Goal: Task Accomplishment & Management: Manage account settings

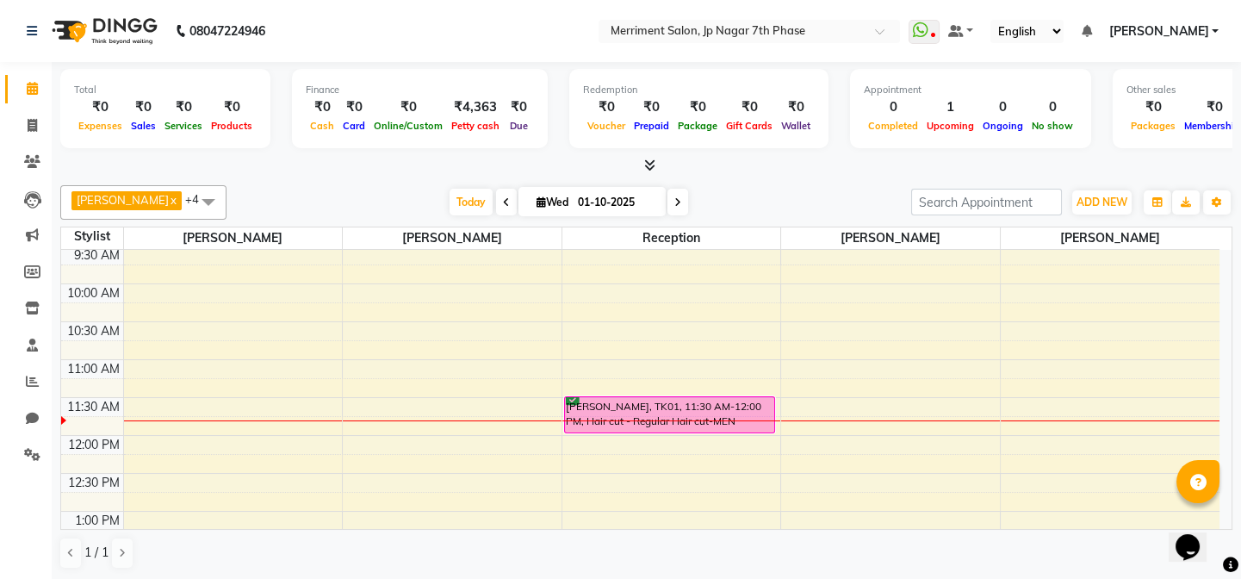
scroll to position [156, 0]
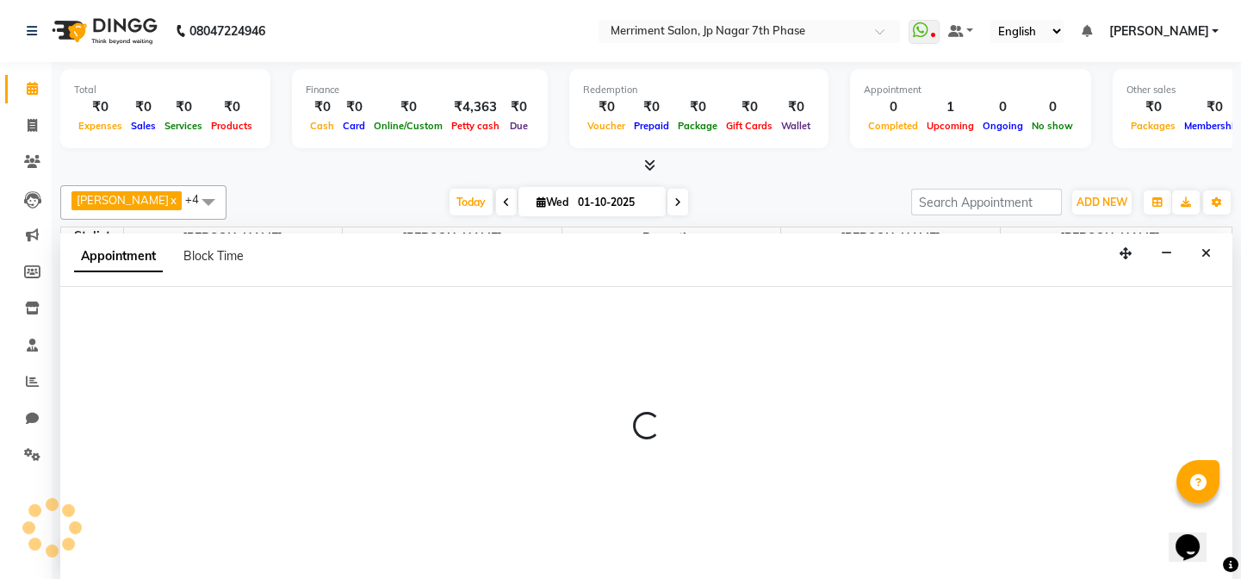
scroll to position [0, 0]
select select "70767"
select select "735"
select select "tentative"
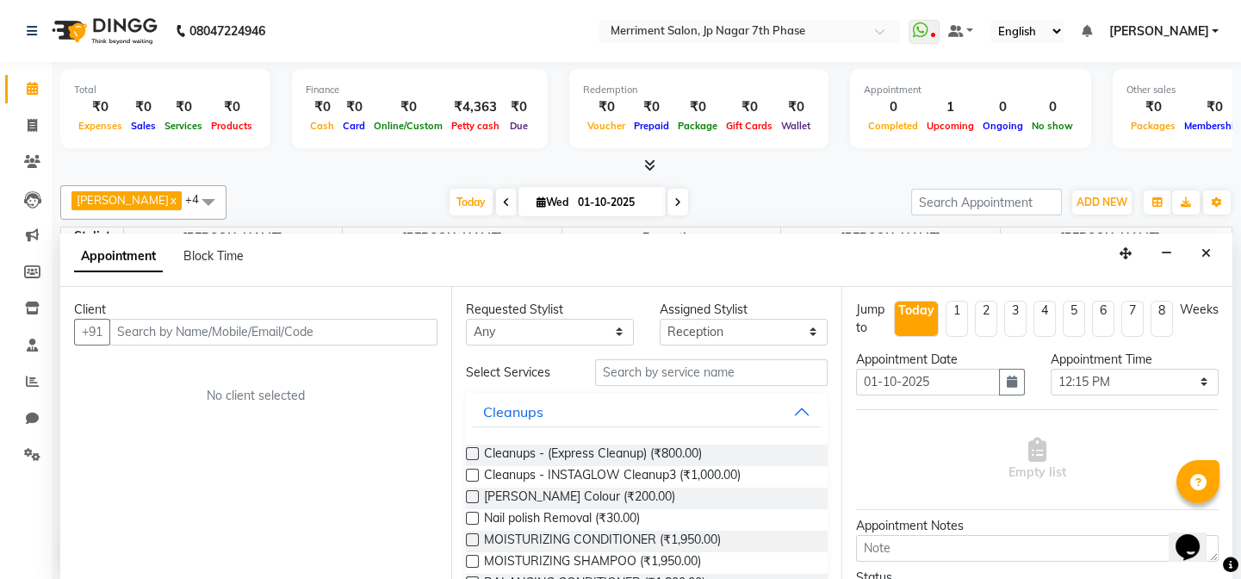
click at [243, 334] on input "text" at bounding box center [273, 332] width 328 height 27
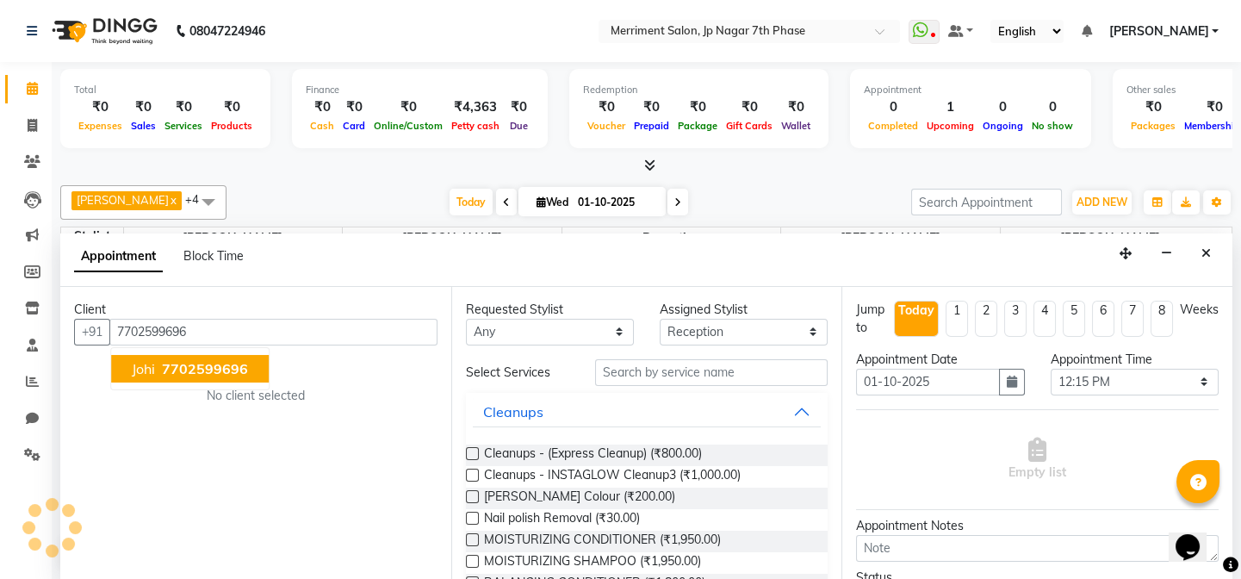
click at [219, 363] on span "7702599696" at bounding box center [205, 368] width 86 height 17
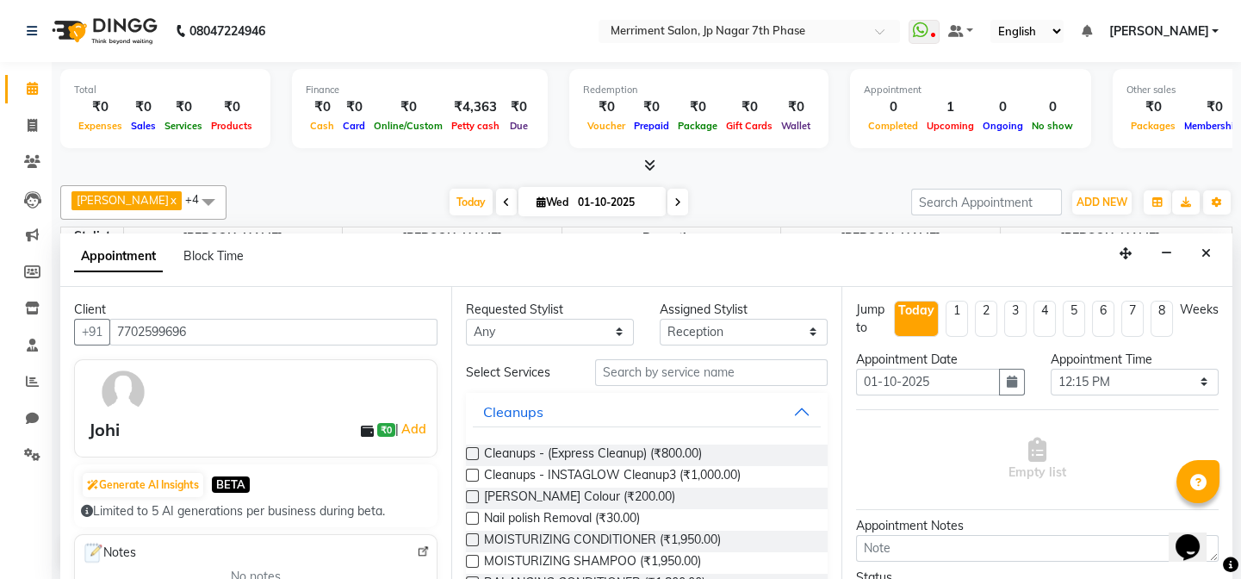
type input "7702599696"
click at [679, 372] on input "text" at bounding box center [711, 372] width 233 height 27
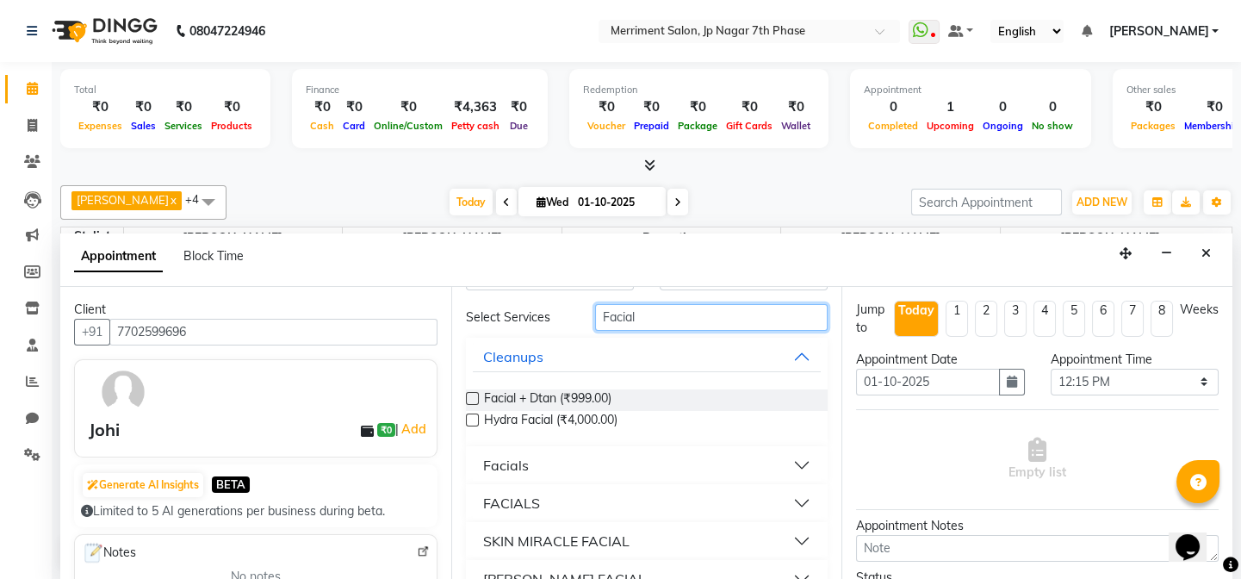
scroll to position [86, 0]
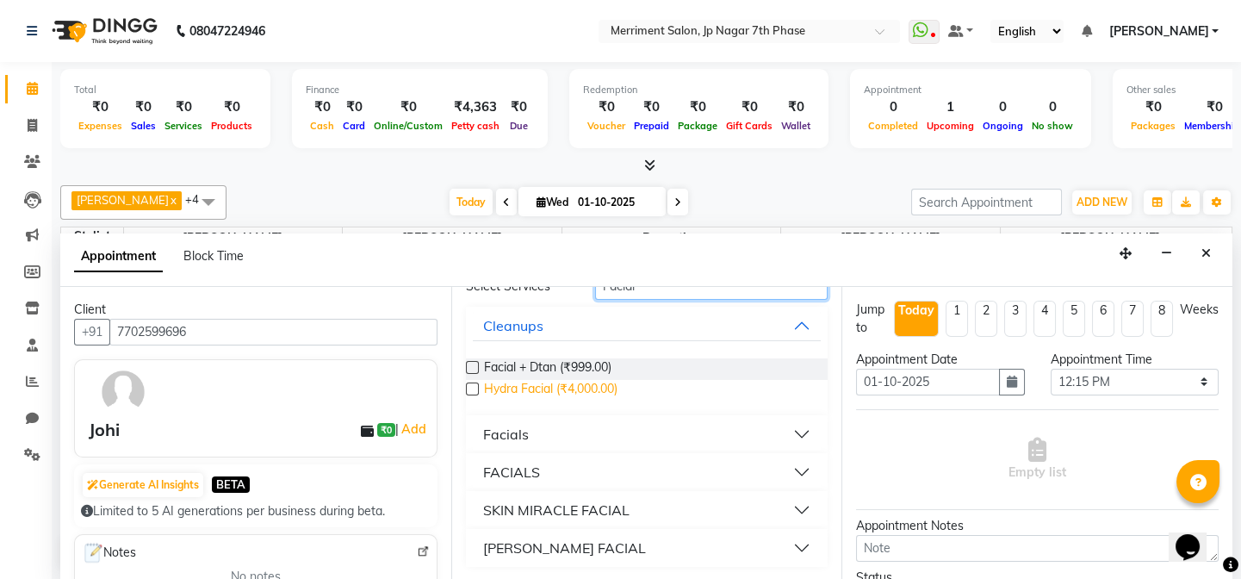
type input "Facial"
click at [589, 387] on span "Hydra Facial (₹4,000.00)" at bounding box center [550, 391] width 133 height 22
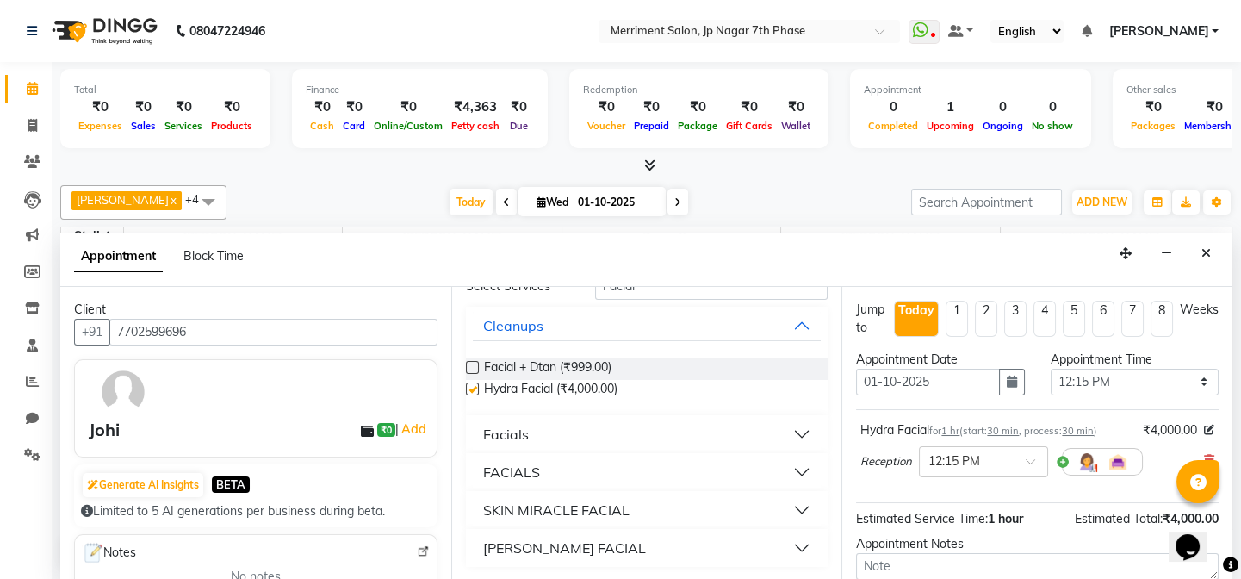
checkbox input "false"
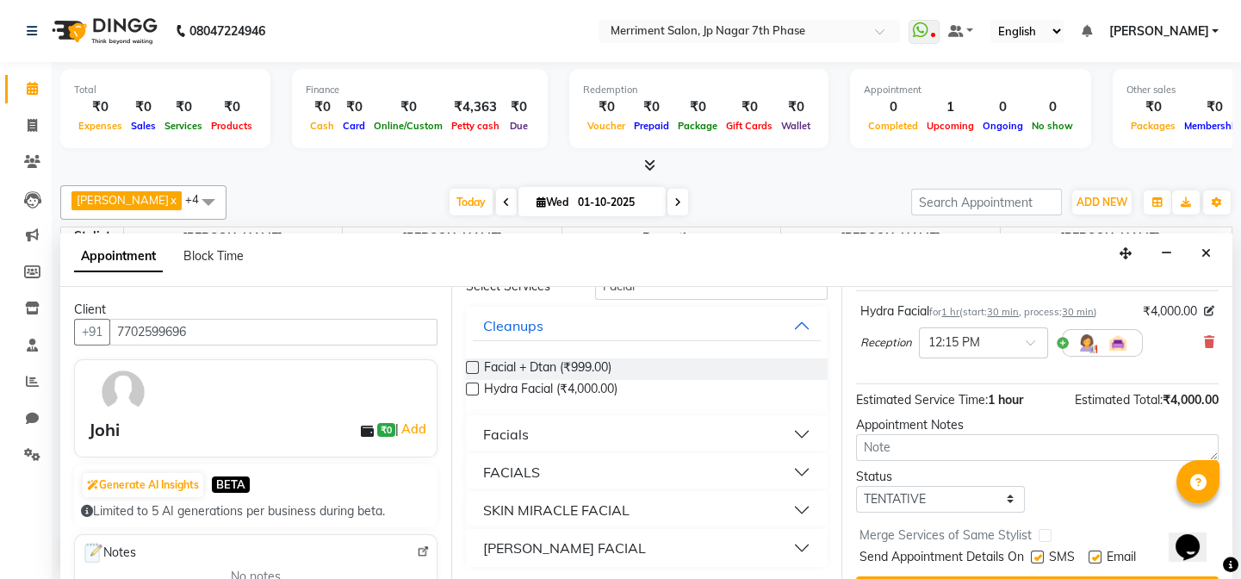
scroll to position [156, 0]
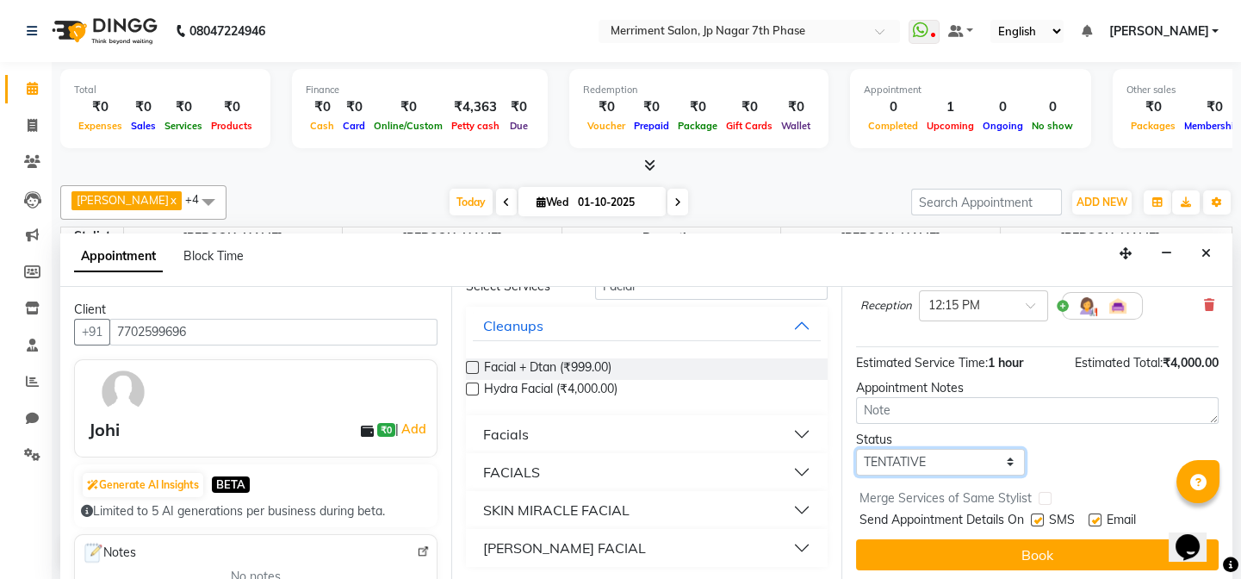
click at [981, 462] on select "Select TENTATIVE CONFIRM CHECK-IN UPCOMING" at bounding box center [940, 462] width 168 height 27
select select "confirm booking"
click at [856, 449] on select "Select TENTATIVE CONFIRM CHECK-IN UPCOMING" at bounding box center [940, 462] width 168 height 27
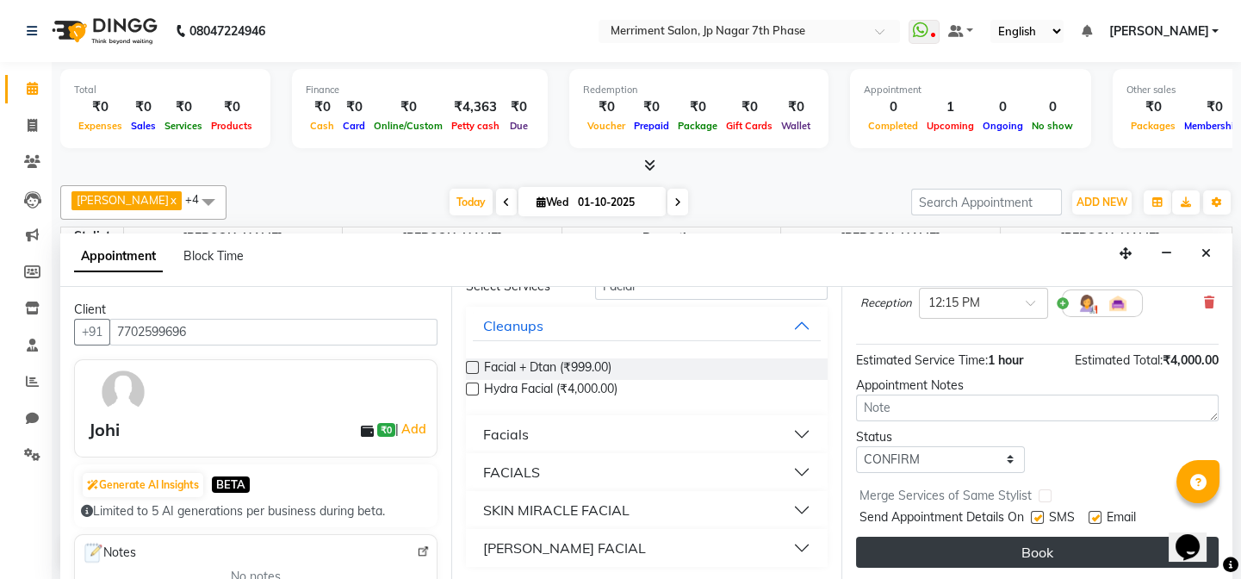
click at [1035, 551] on button "Book" at bounding box center [1037, 552] width 363 height 31
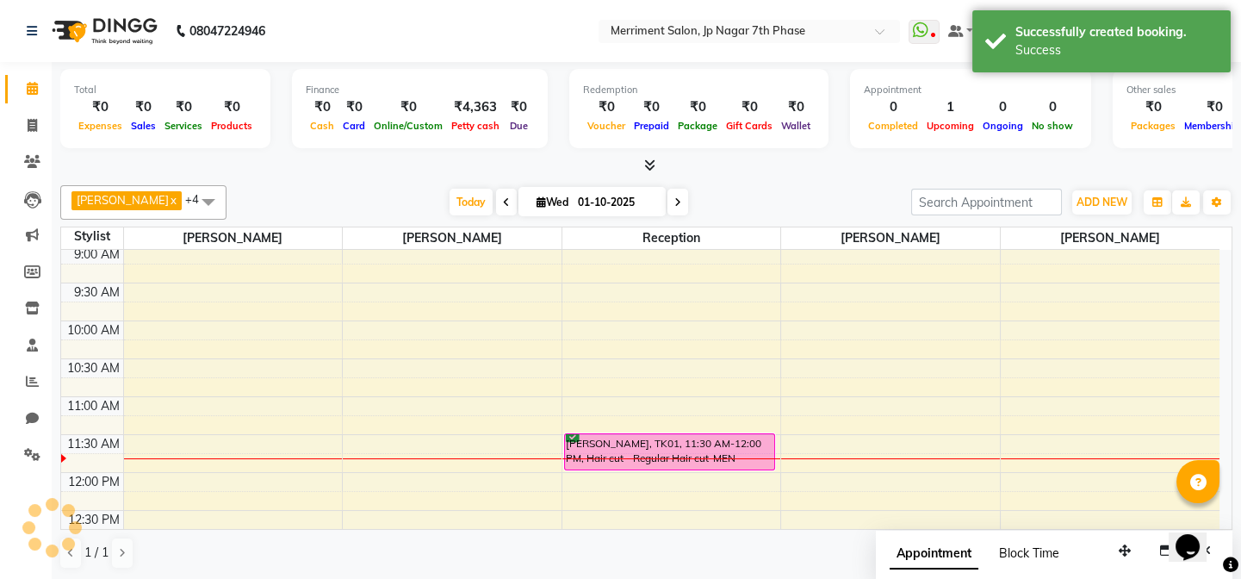
scroll to position [0, 0]
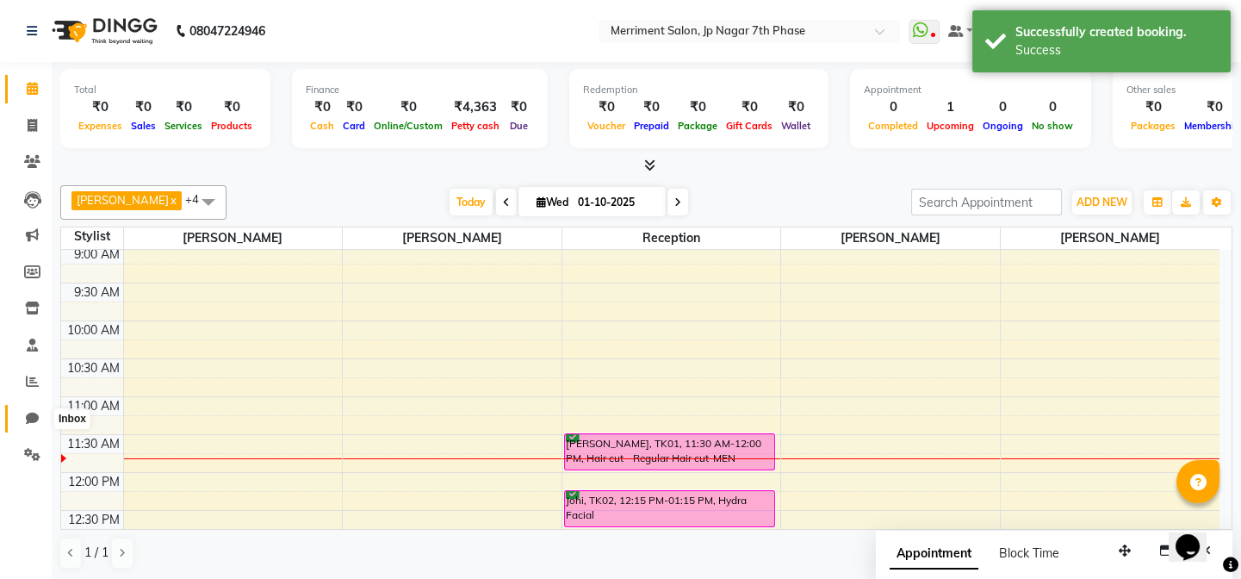
click at [28, 413] on icon at bounding box center [32, 418] width 13 height 13
select select "100"
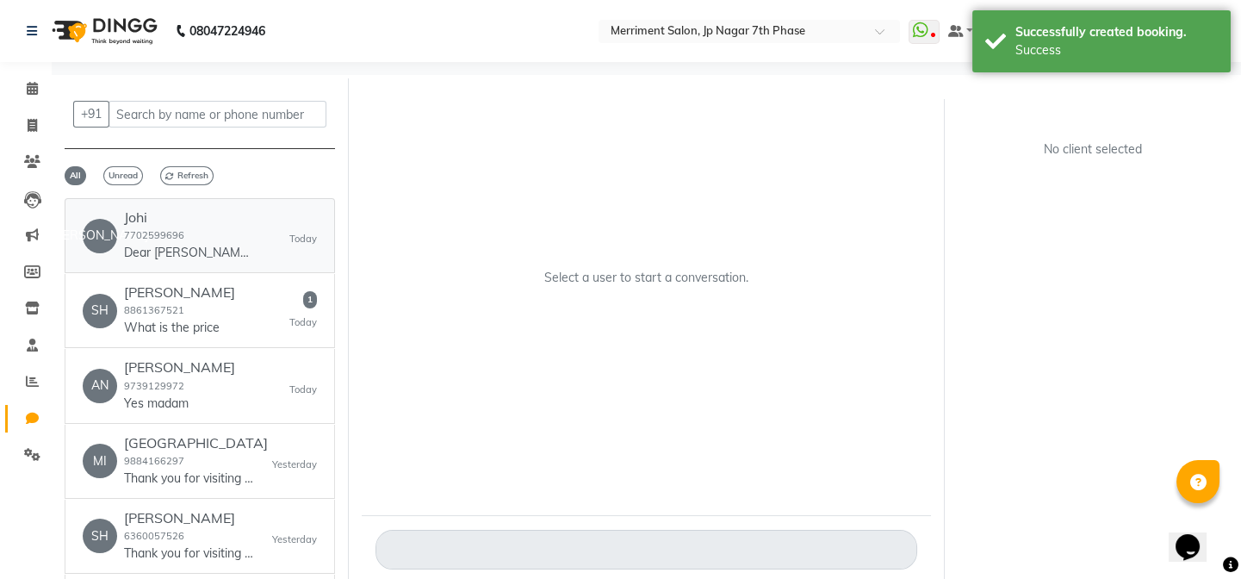
click at [260, 257] on div "JO Johi 7702599696 Dear [PERSON_NAME], We are delighted to confirm your appoint…" at bounding box center [200, 235] width 234 height 53
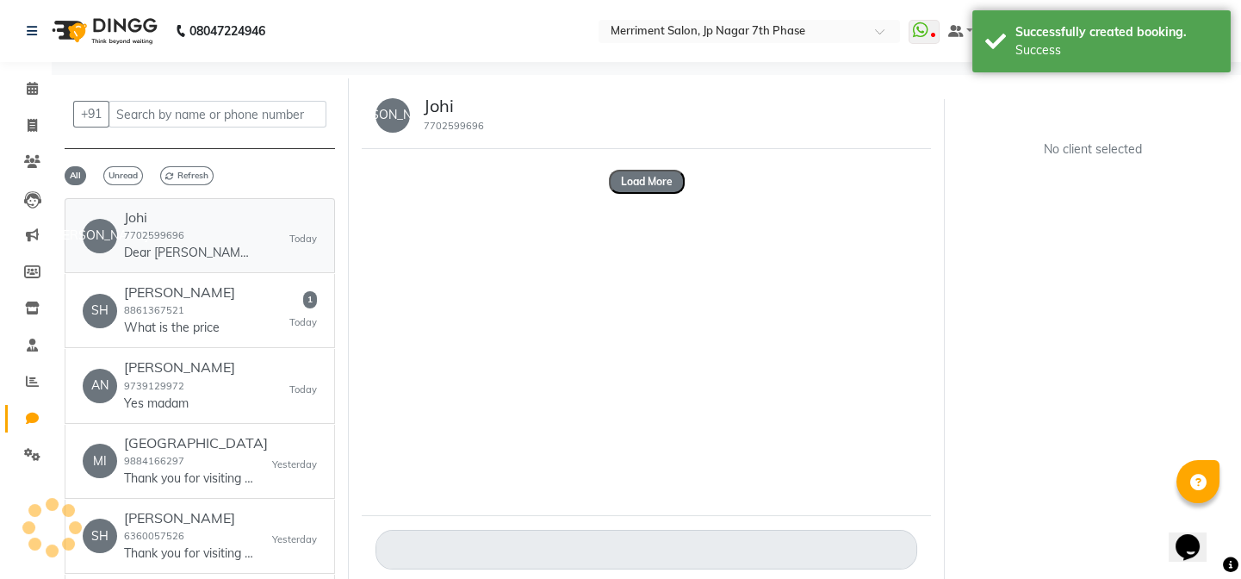
scroll to position [34, 0]
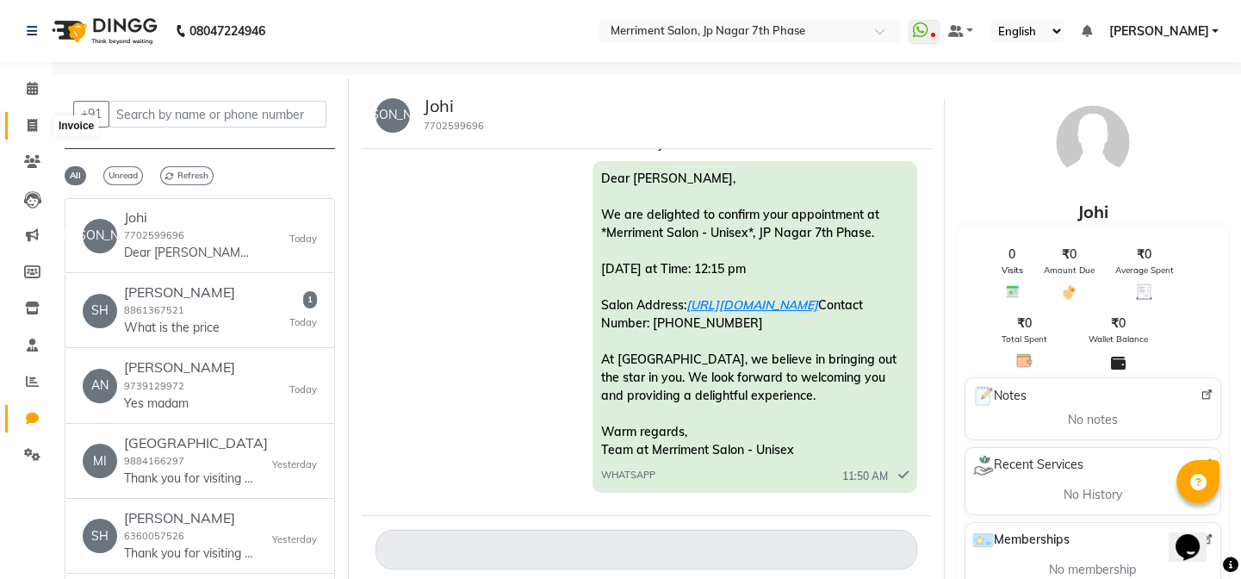
click at [35, 116] on span at bounding box center [32, 126] width 30 height 20
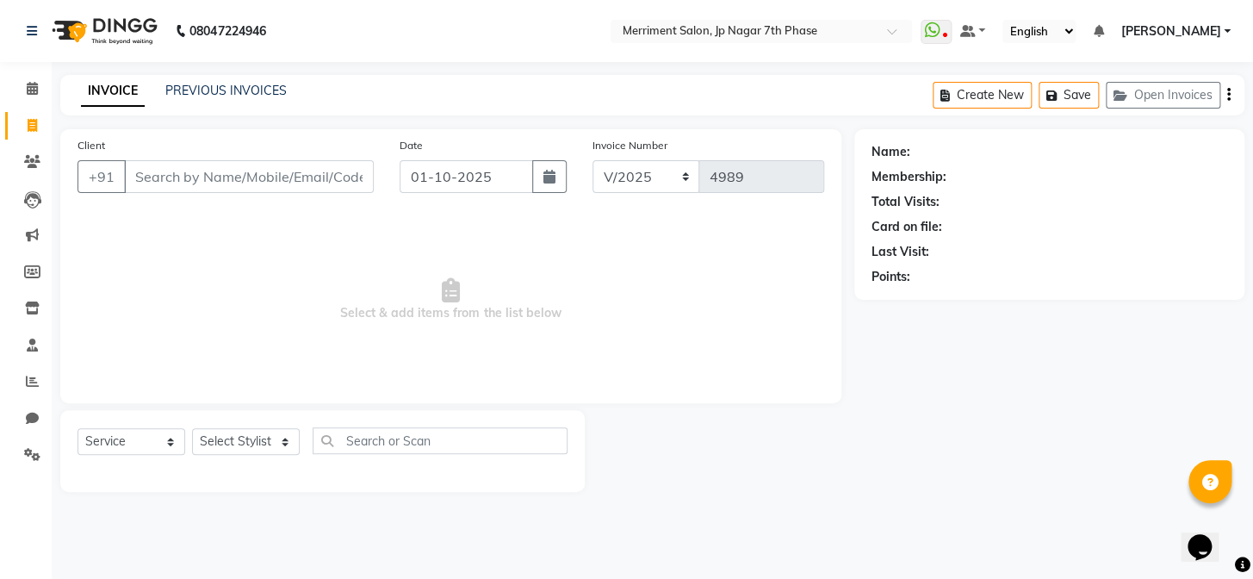
drag, startPoint x: 189, startPoint y: 175, endPoint x: 191, endPoint y: 183, distance: 8.8
click at [191, 177] on input "Client" at bounding box center [249, 176] width 250 height 33
select select "P"
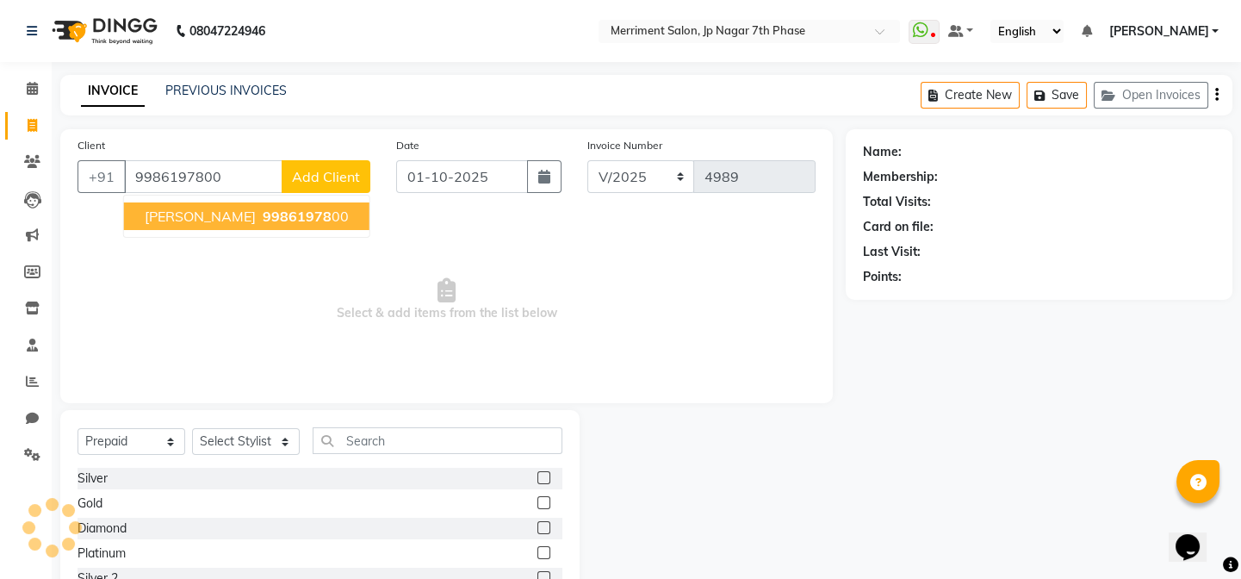
type input "9986197800"
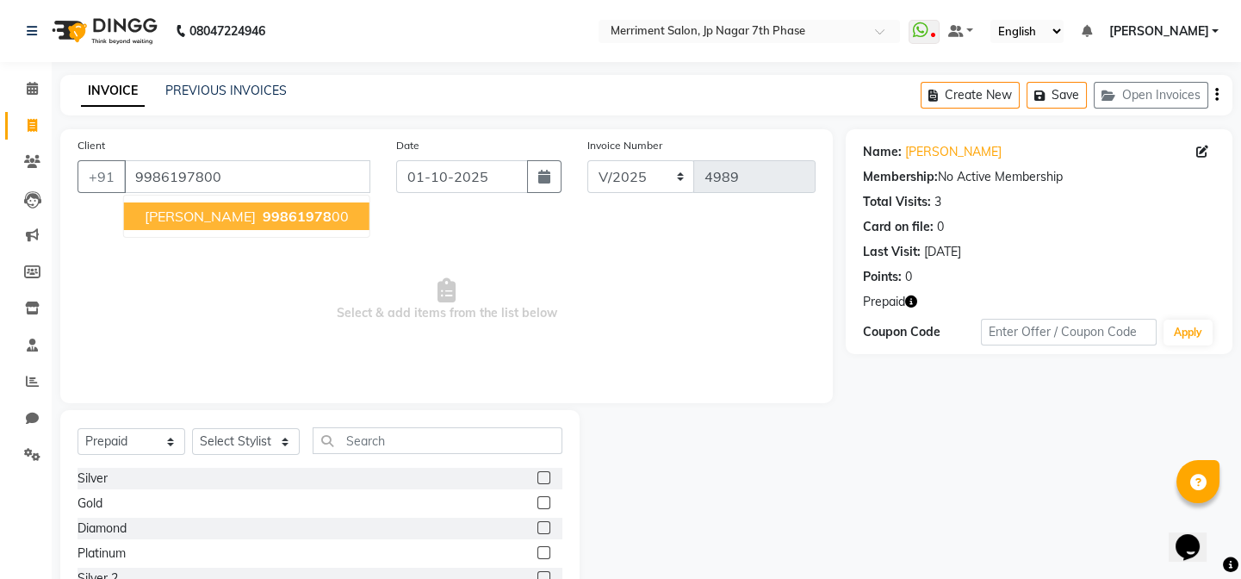
click at [263, 220] on span "99861978" at bounding box center [297, 216] width 69 height 17
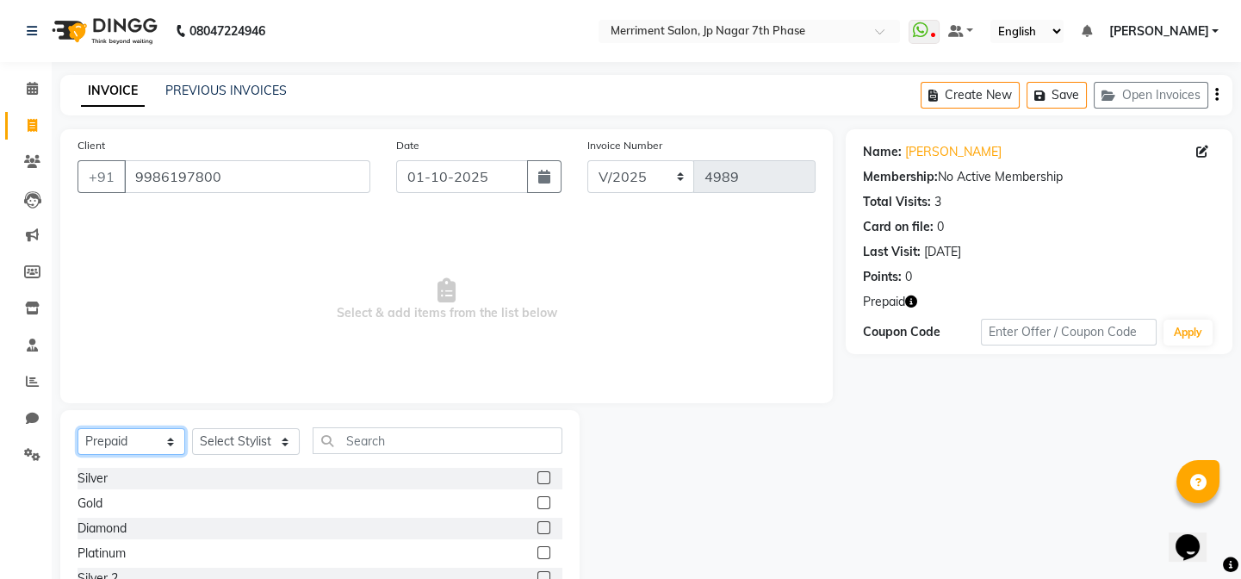
click at [155, 440] on select "Select Service Product Membership Package Voucher Prepaid Gift Card" at bounding box center [132, 441] width 108 height 27
select select "service"
click at [78, 428] on select "Select Service Product Membership Package Voucher Prepaid Gift Card" at bounding box center [132, 441] width 108 height 27
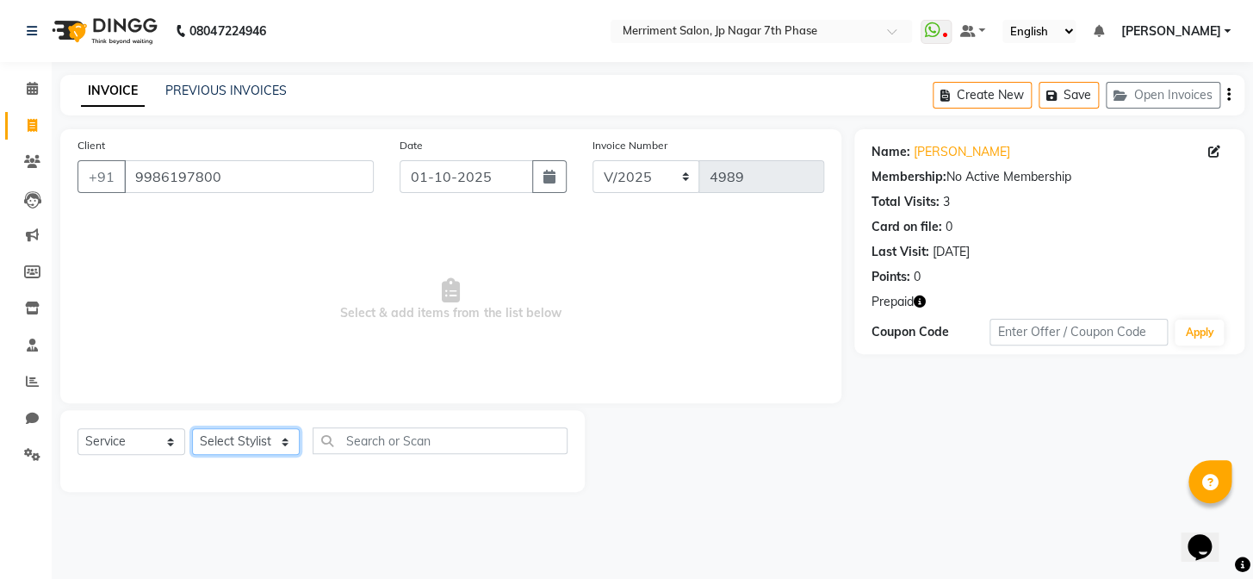
click at [284, 439] on select "Select Stylist Chiru [PERSON_NAME] [PERSON_NAME] Nirmal [PERSON_NAME] Priyanka …" at bounding box center [246, 441] width 108 height 27
select select "75887"
click at [192, 428] on select "Select Stylist Chiru [PERSON_NAME] [PERSON_NAME] Nirmal [PERSON_NAME] Priyanka …" at bounding box center [246, 441] width 108 height 27
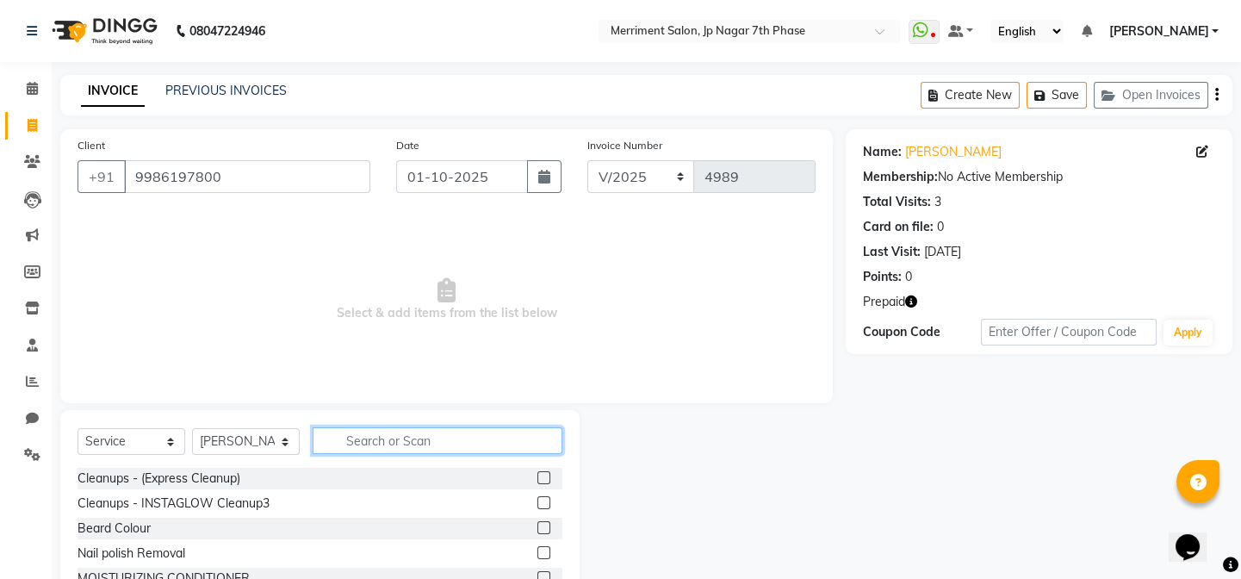
click at [421, 444] on input "text" at bounding box center [438, 440] width 250 height 27
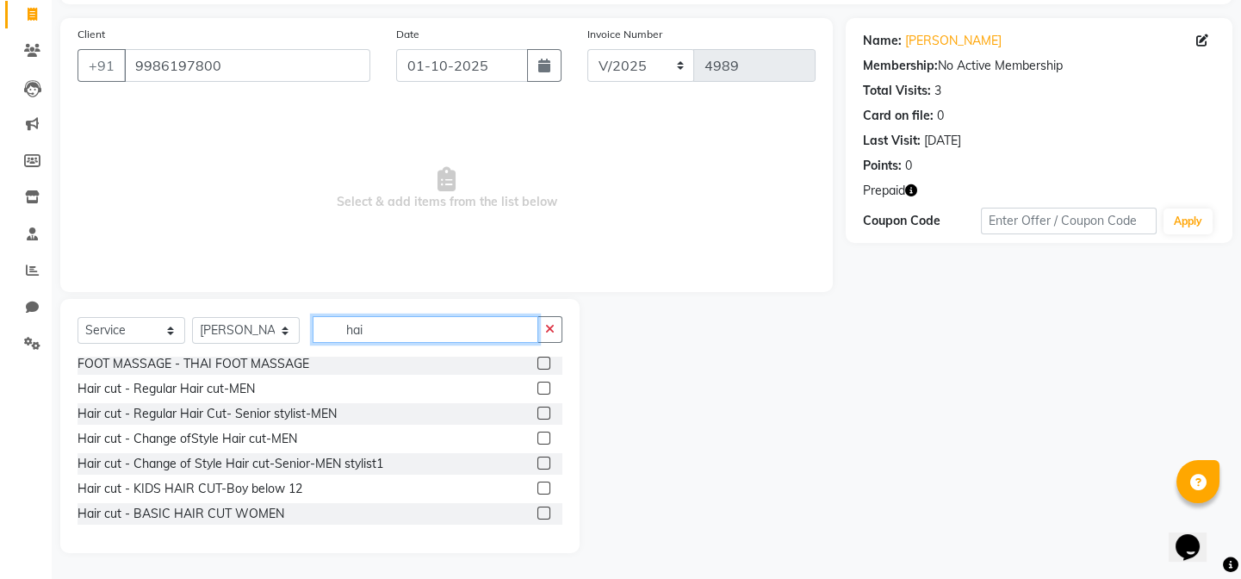
scroll to position [156, 0]
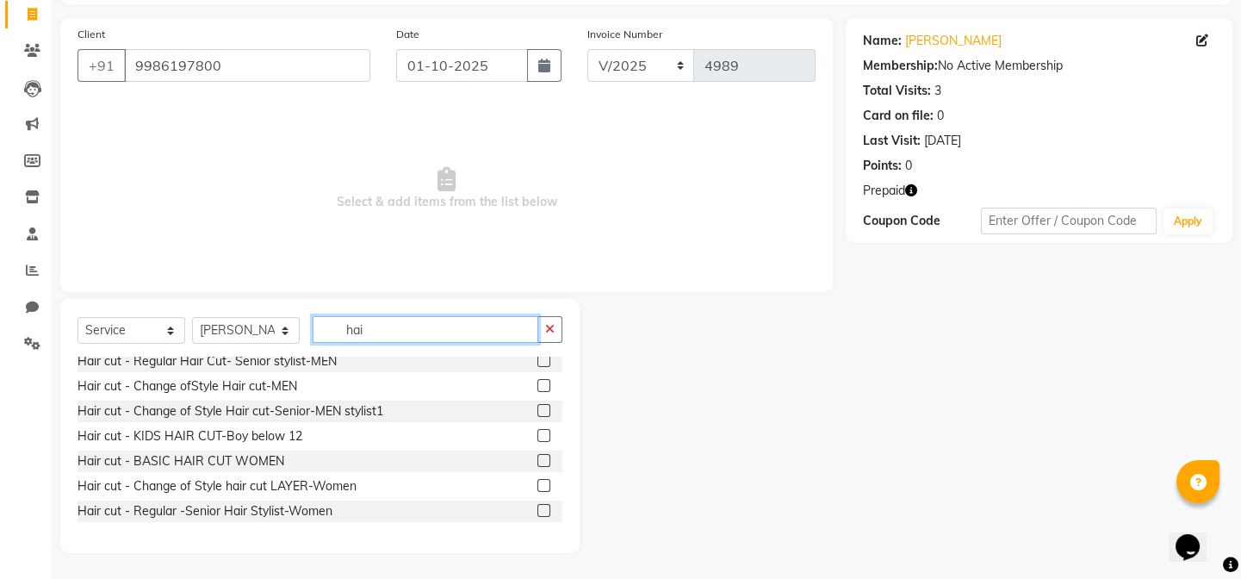
type input "hai"
click at [537, 382] on label at bounding box center [543, 385] width 13 height 13
click at [537, 382] on input "checkbox" at bounding box center [542, 386] width 11 height 11
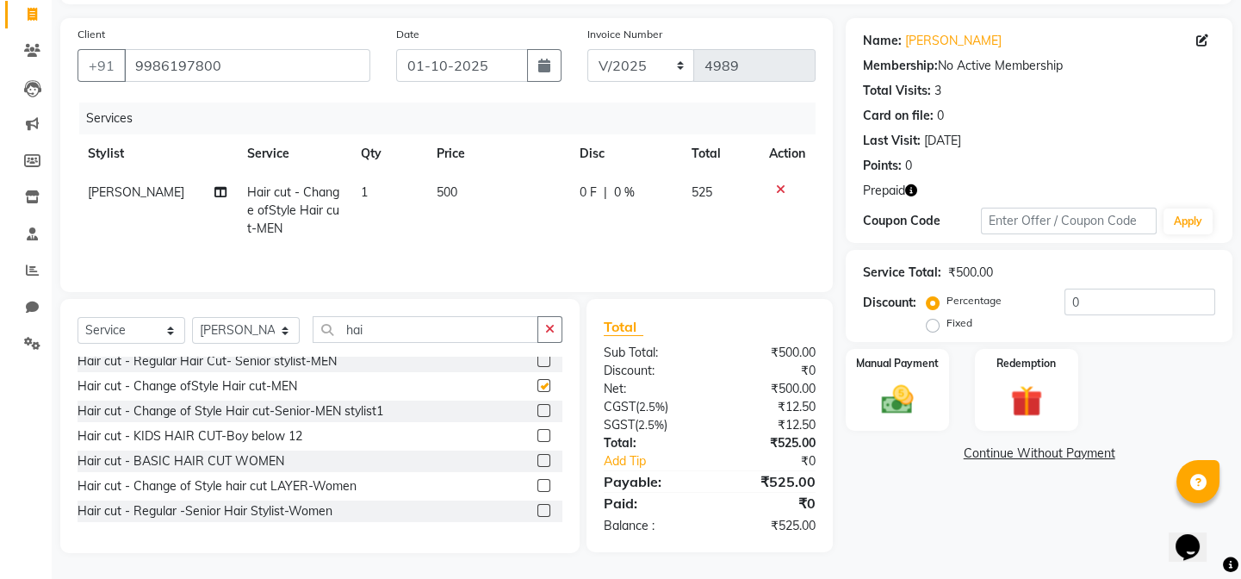
checkbox input "false"
click at [444, 189] on span "500" at bounding box center [447, 192] width 21 height 16
select select "75887"
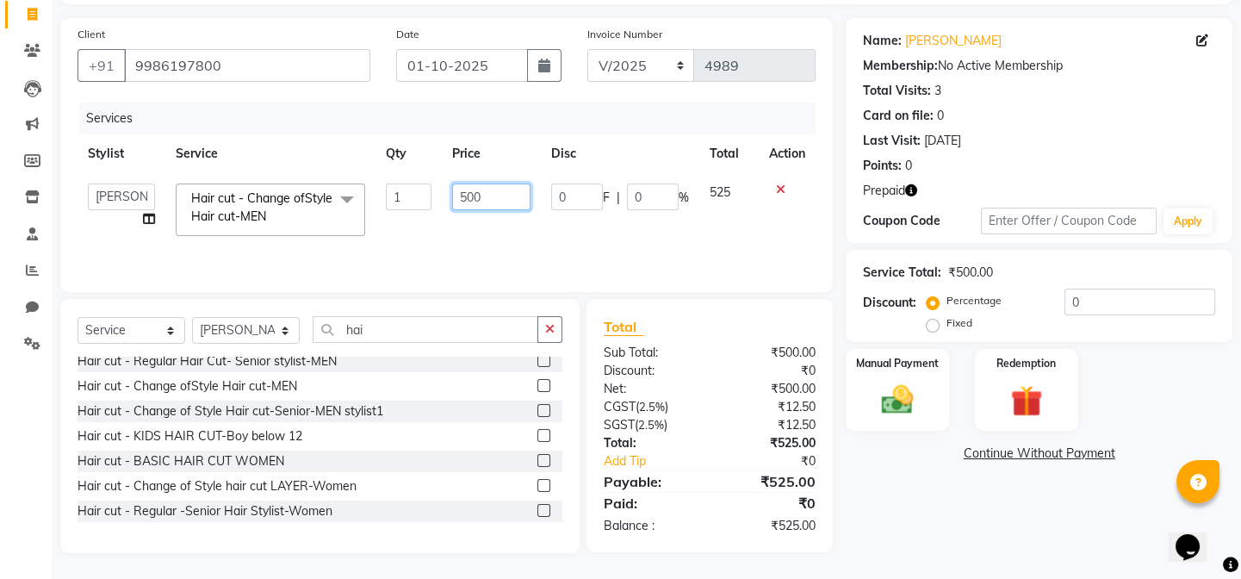
click at [480, 196] on input "500" at bounding box center [491, 196] width 78 height 27
type input "5"
type input "450"
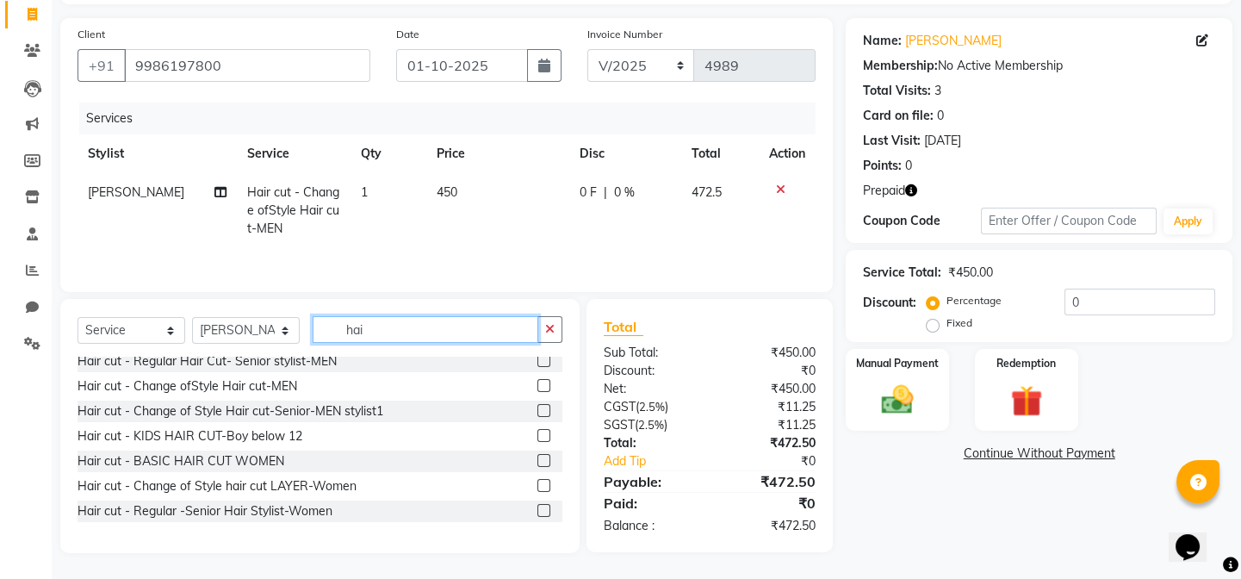
click at [404, 331] on input "hai" at bounding box center [426, 329] width 226 height 27
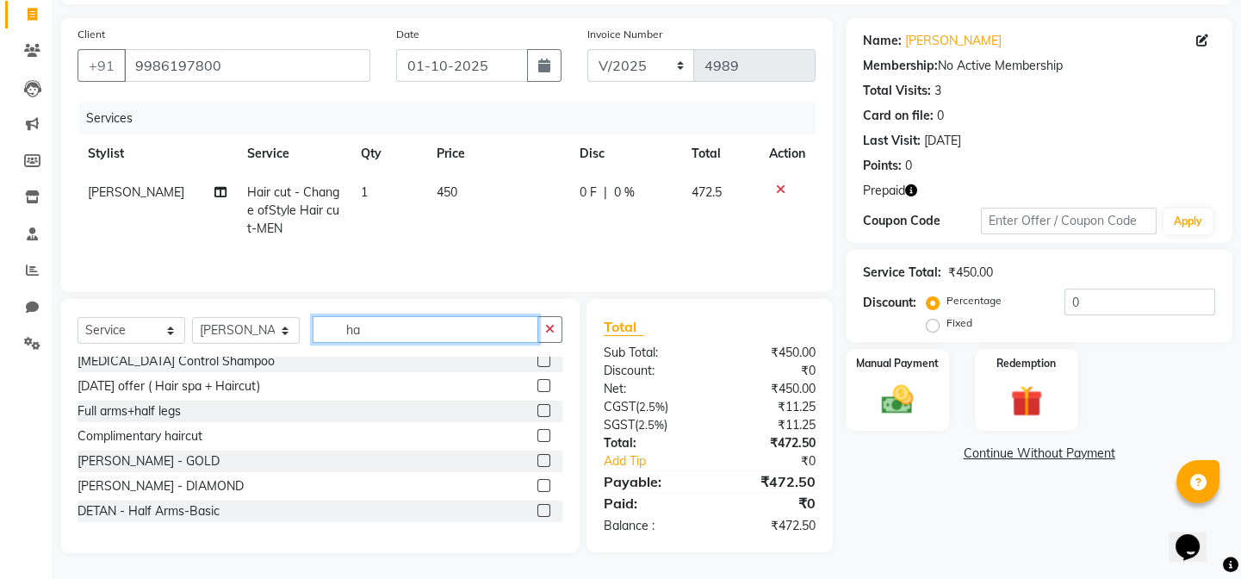
scroll to position [605, 0]
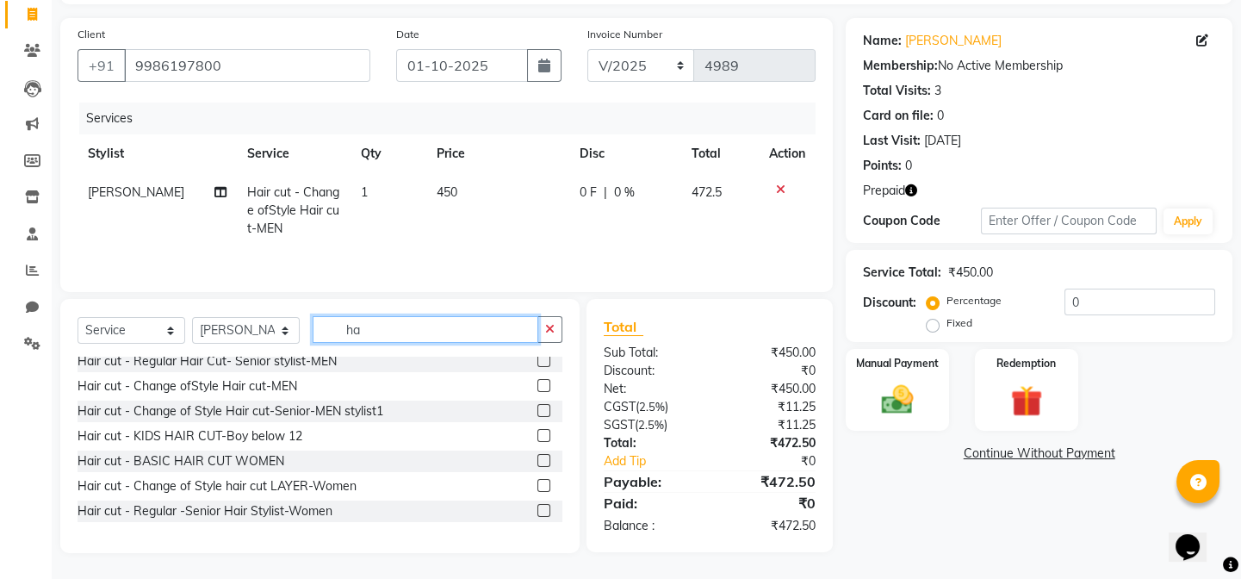
type input "h"
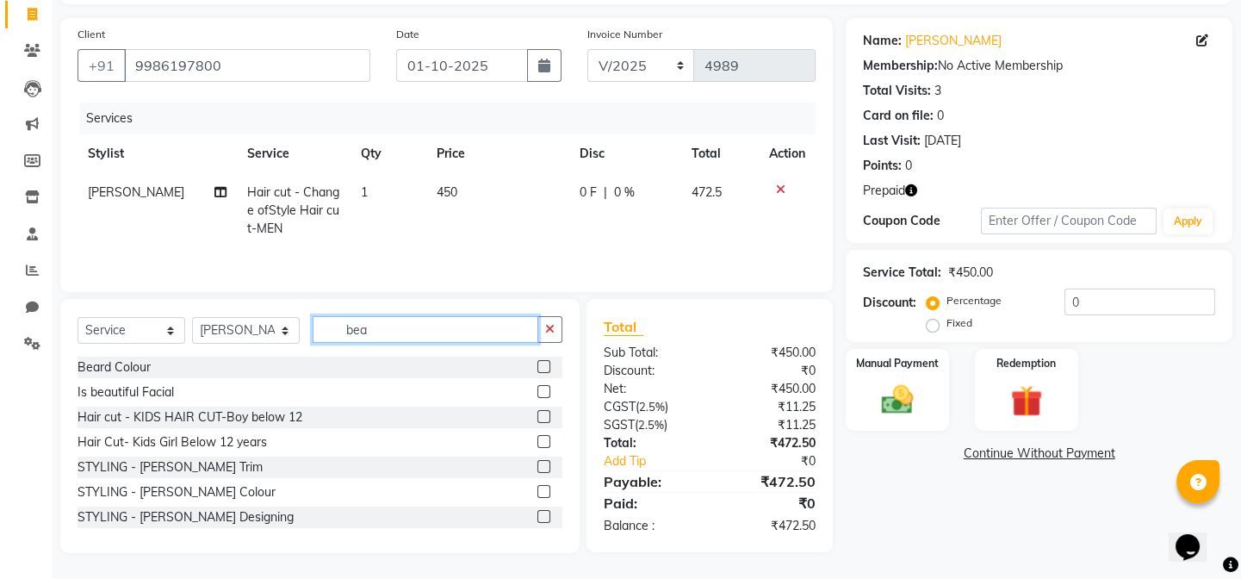
scroll to position [111, 0]
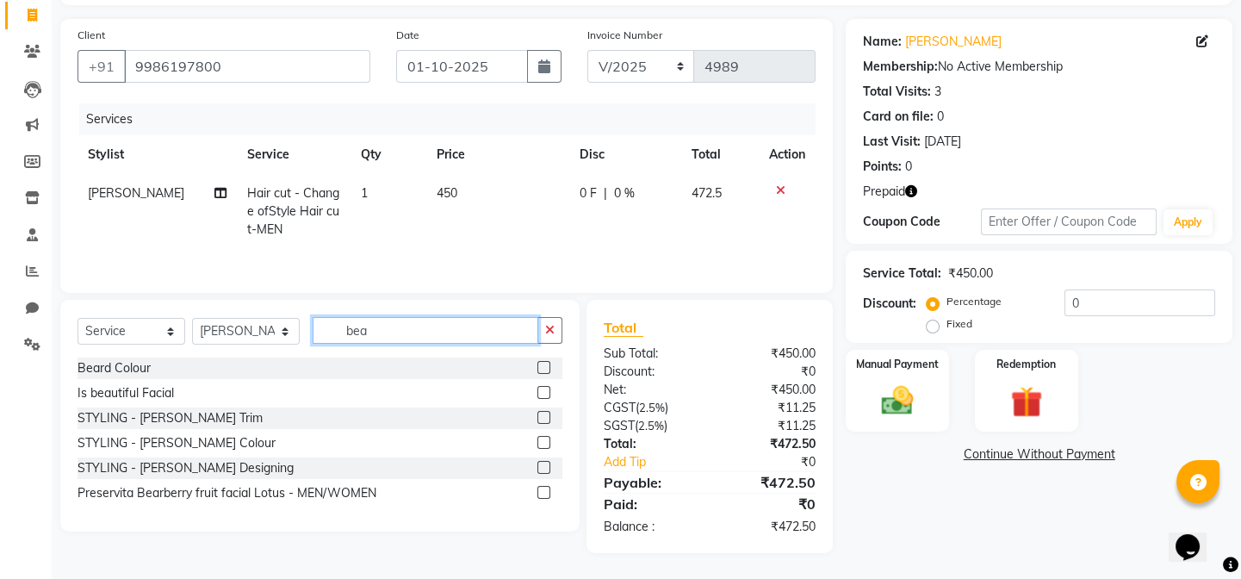
type input "bea"
click at [544, 414] on label at bounding box center [543, 417] width 13 height 13
click at [544, 414] on input "checkbox" at bounding box center [542, 418] width 11 height 11
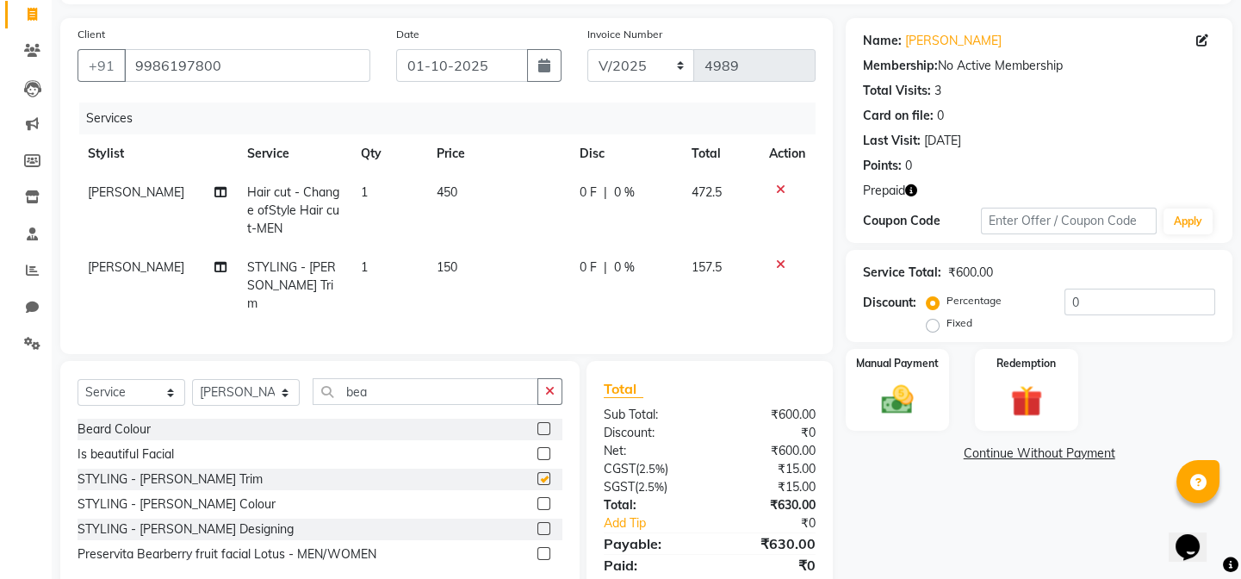
checkbox input "false"
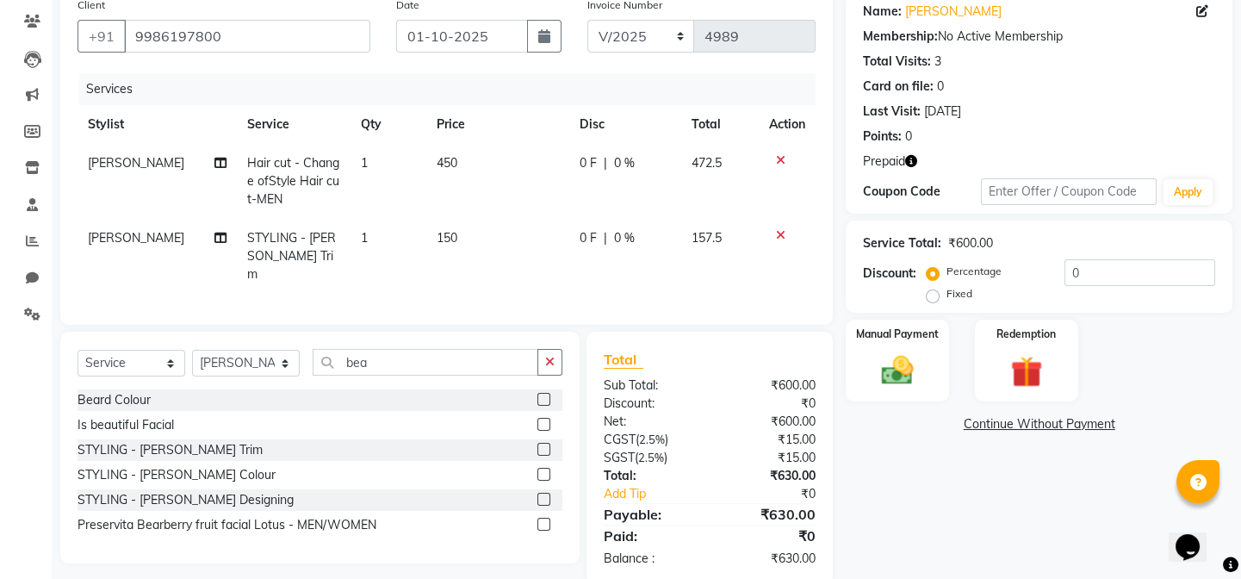
scroll to position [166, 0]
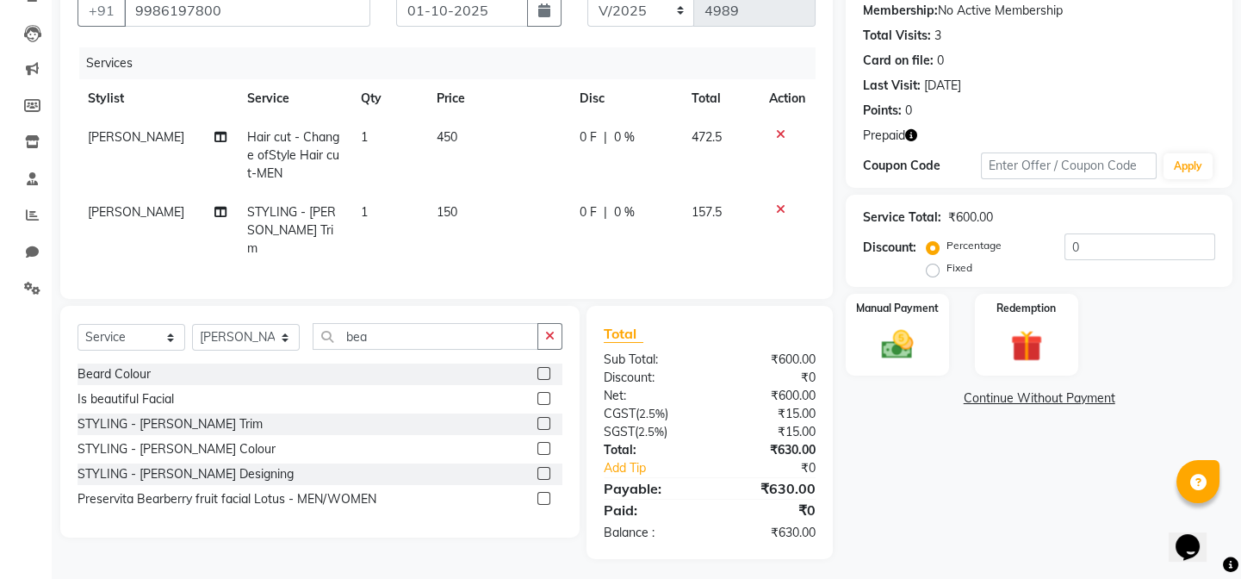
click at [904, 133] on span "Prepaid" at bounding box center [884, 136] width 42 height 18
click at [911, 133] on icon "button" at bounding box center [911, 135] width 12 height 12
click at [913, 344] on img at bounding box center [897, 345] width 53 height 38
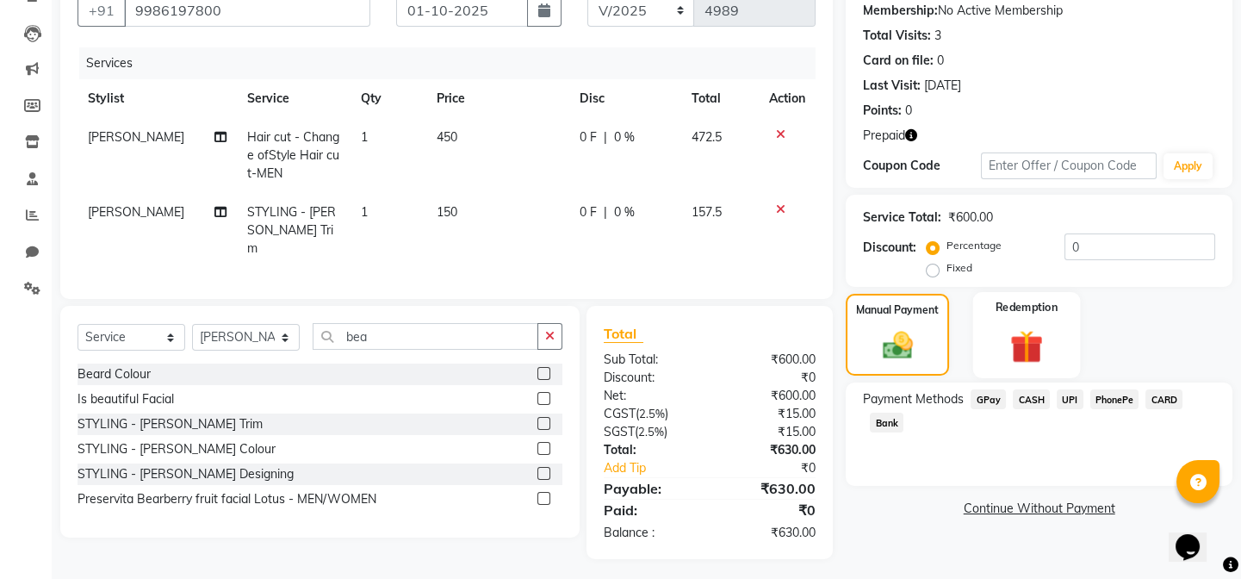
click at [1032, 326] on img at bounding box center [1026, 346] width 53 height 40
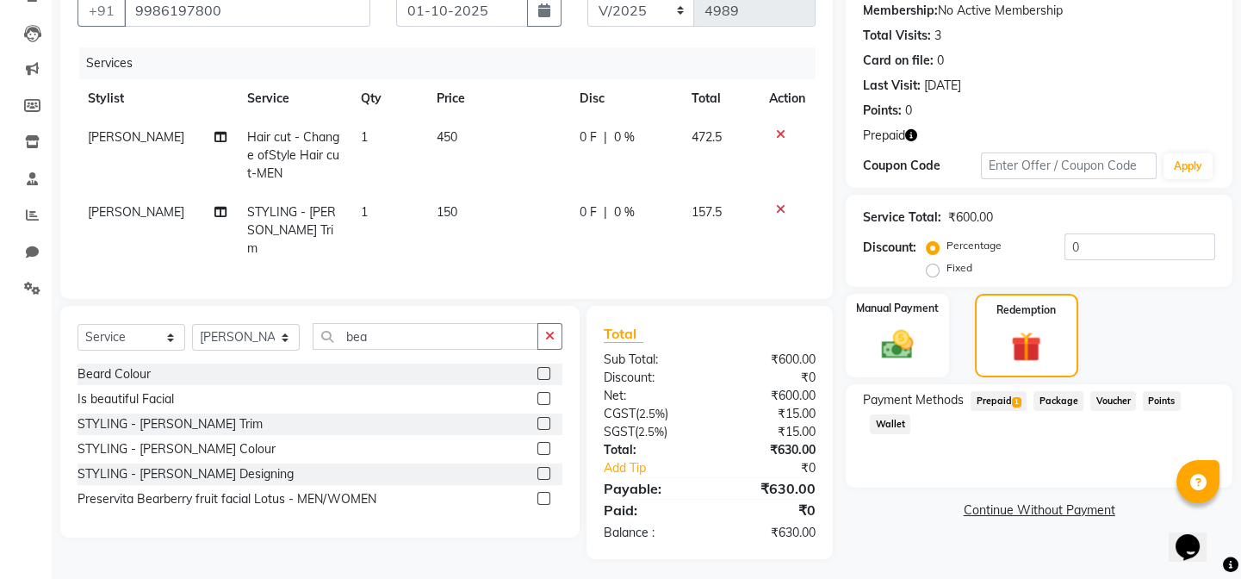
click at [996, 394] on span "Prepaid 1" at bounding box center [999, 401] width 56 height 20
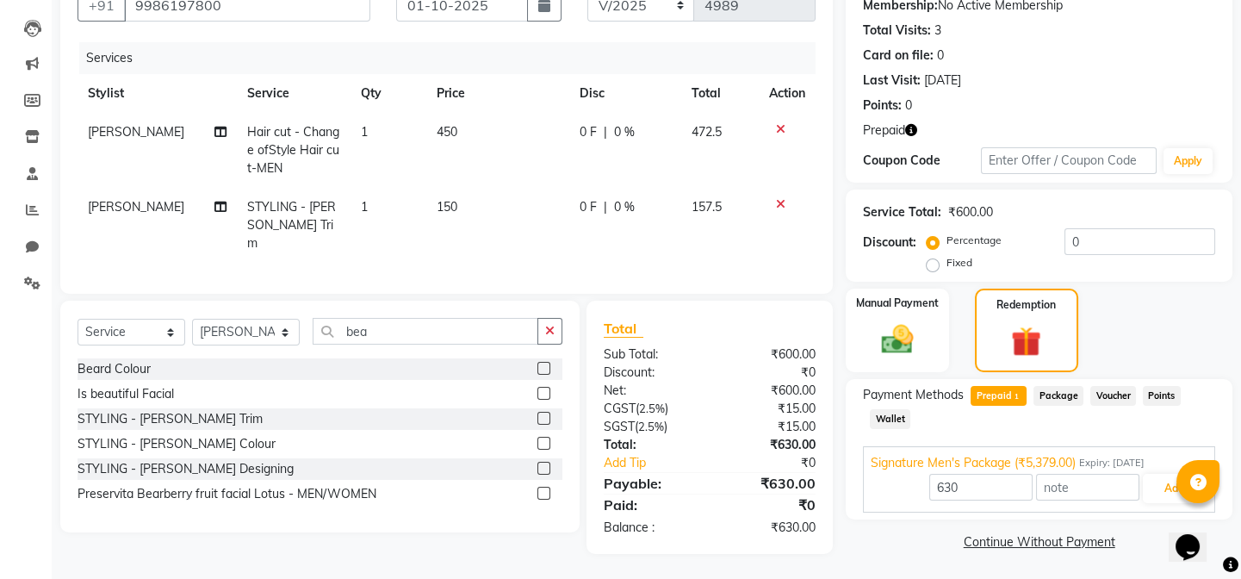
scroll to position [172, 0]
click at [1166, 486] on button "Add" at bounding box center [1174, 487] width 63 height 29
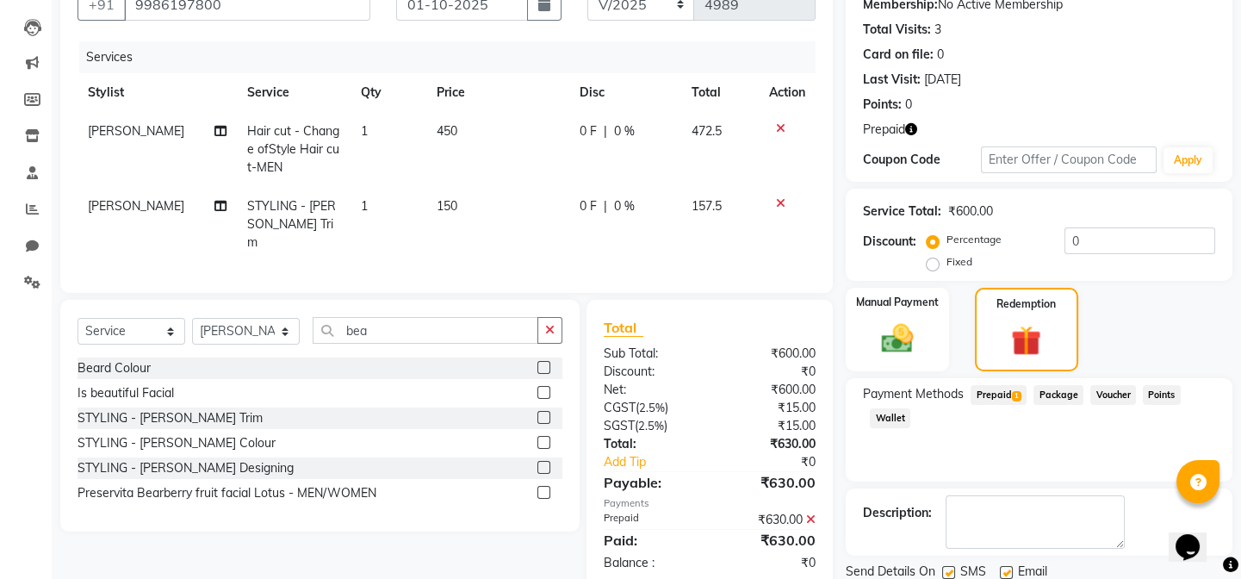
scroll to position [233, 0]
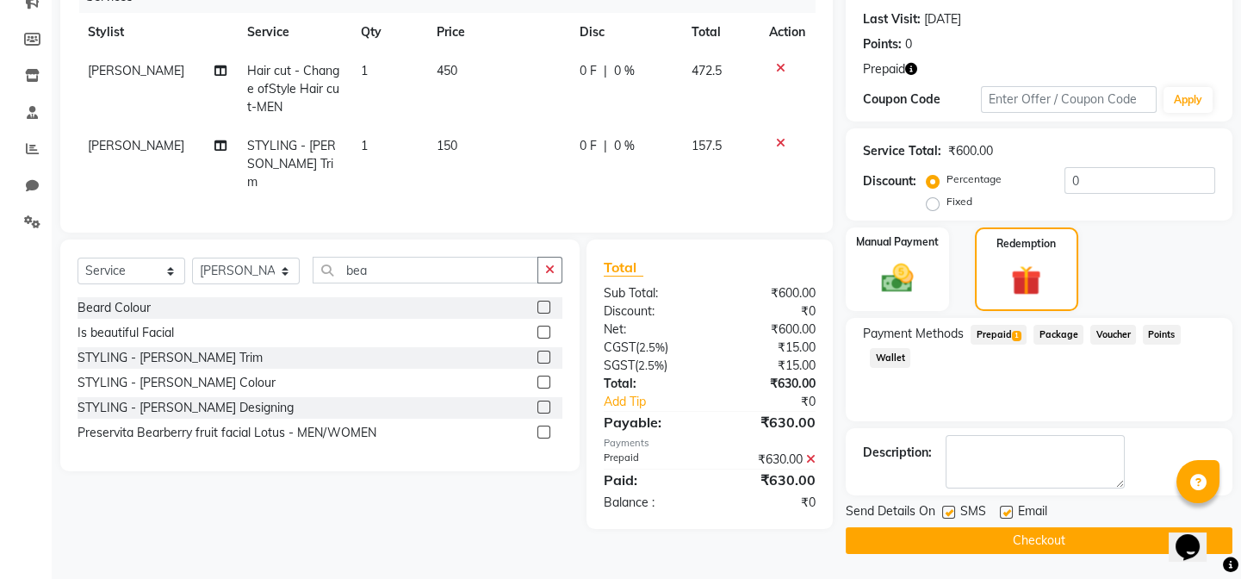
click at [1014, 535] on button "Checkout" at bounding box center [1039, 540] width 387 height 27
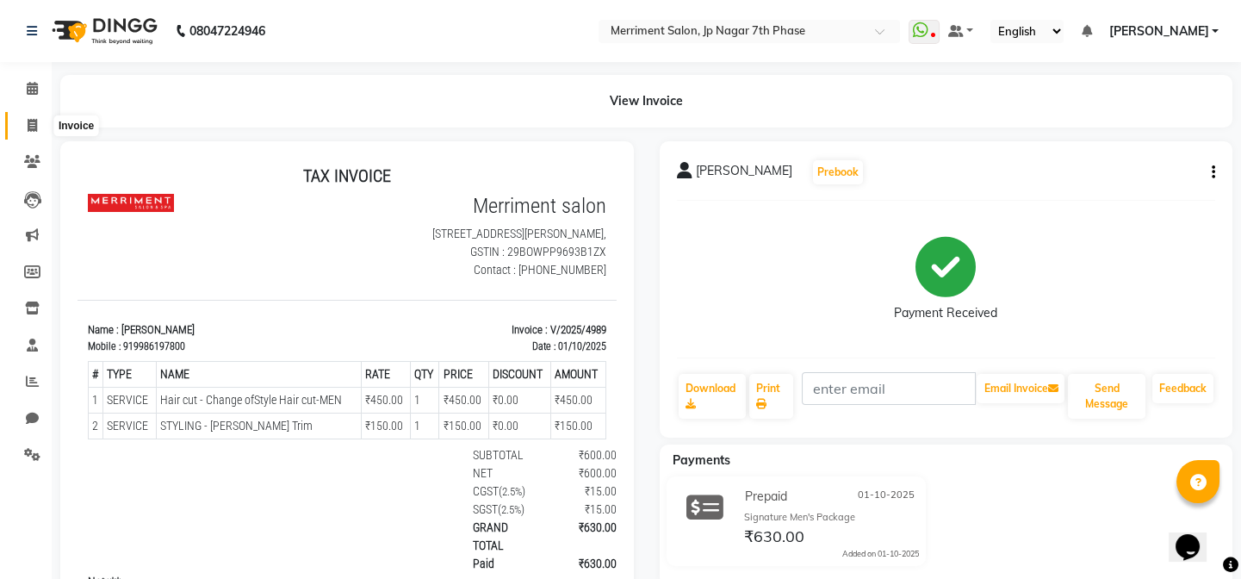
click at [34, 122] on icon at bounding box center [32, 125] width 9 height 13
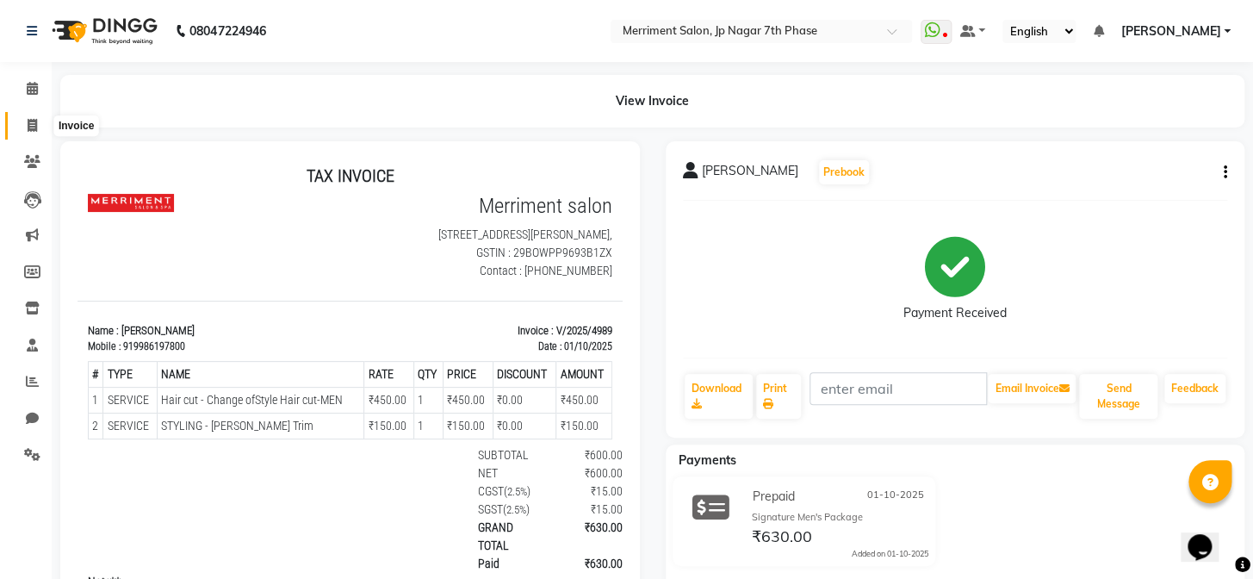
select select "service"
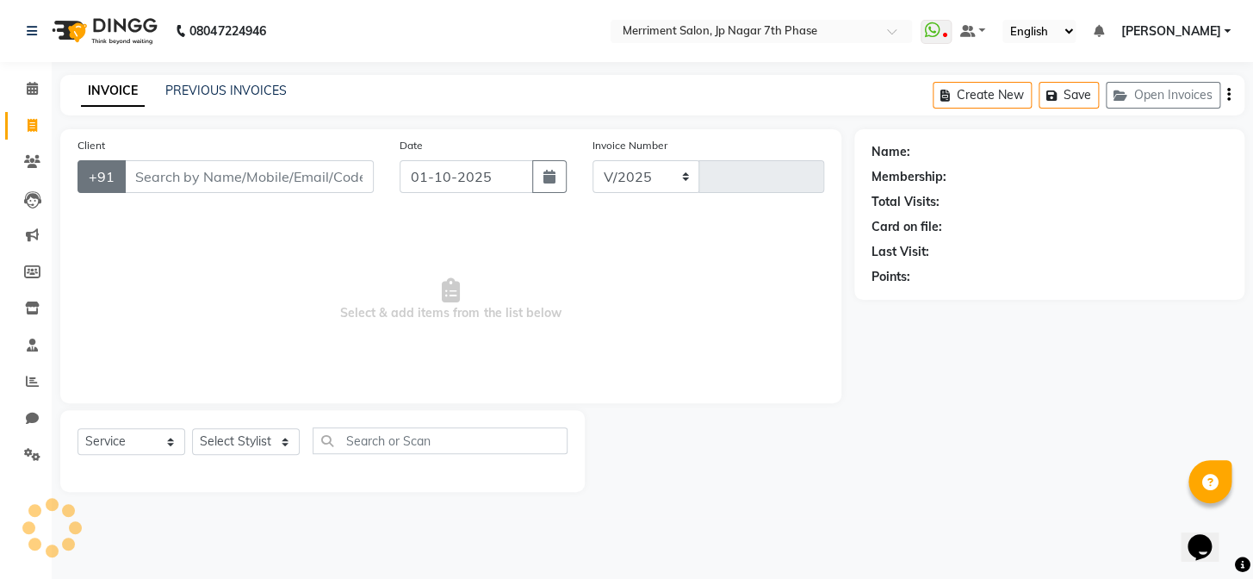
select select "4110"
type input "4990"
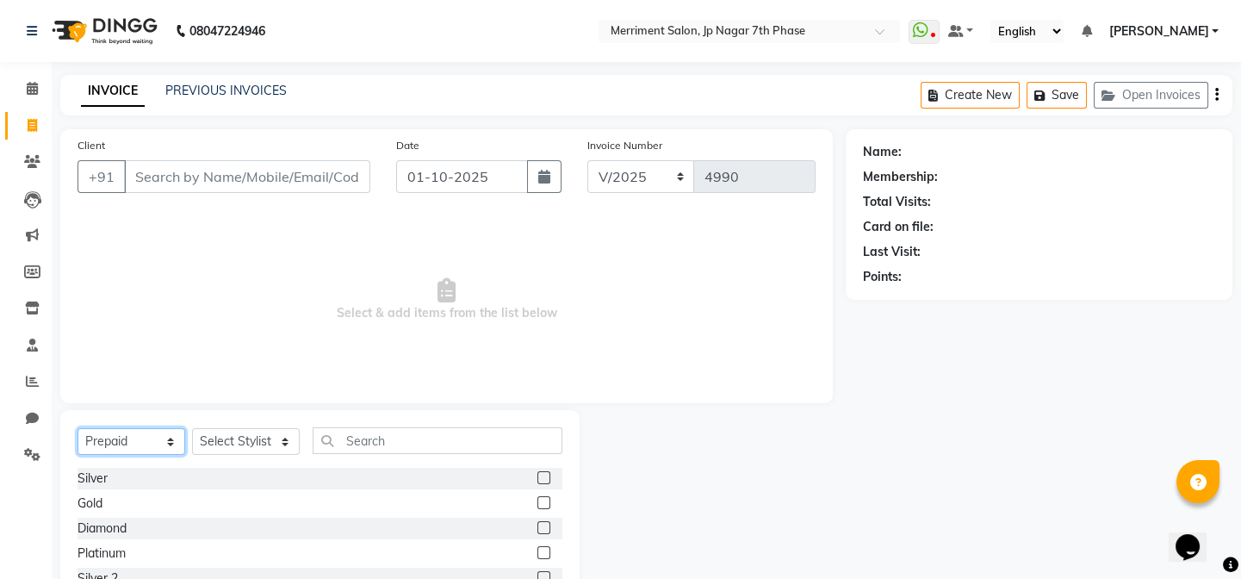
click at [103, 436] on select "Select Service Product Membership Package Voucher Prepaid Gift Card" at bounding box center [132, 441] width 108 height 27
select select "service"
click at [78, 428] on select "Select Service Product Membership Package Voucher Prepaid Gift Card" at bounding box center [132, 441] width 108 height 27
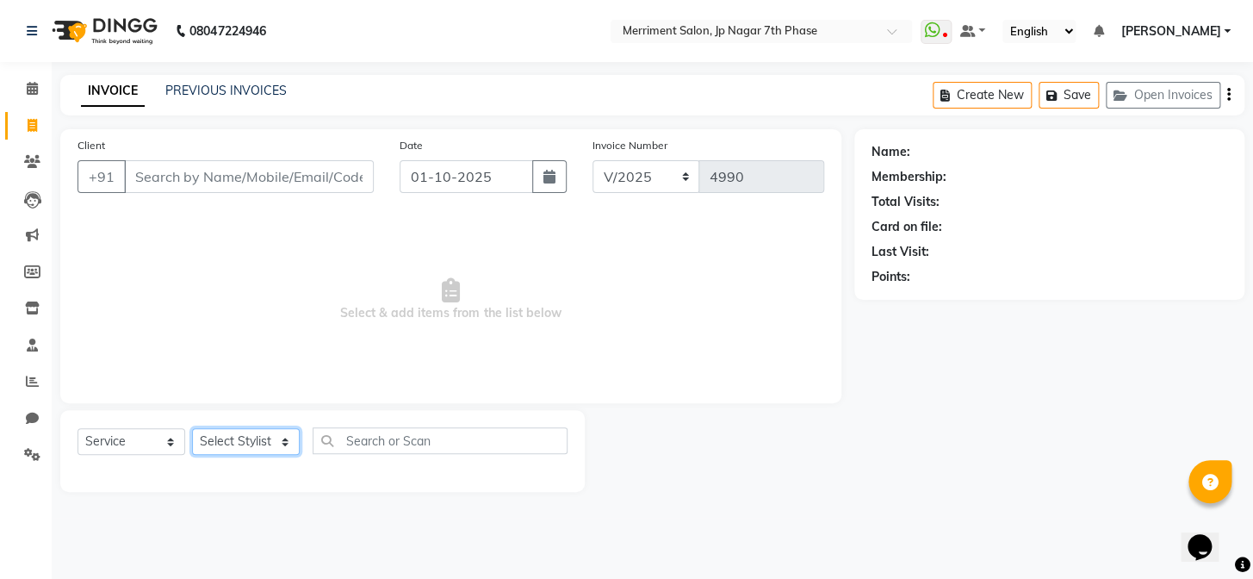
click at [223, 440] on select "Select Stylist Chiru [PERSON_NAME] [PERSON_NAME] Nirmal [PERSON_NAME] Priyanka …" at bounding box center [246, 441] width 108 height 27
click at [395, 448] on input "text" at bounding box center [440, 440] width 255 height 27
